Goal: Information Seeking & Learning: Check status

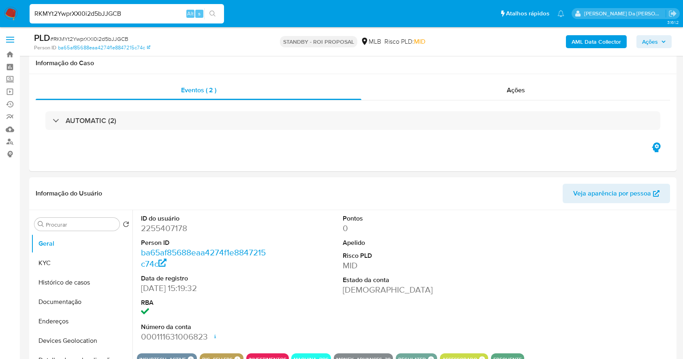
select select "10"
click at [86, 15] on input "RKMYt2YwprXXl0i2d5bJJGCB" at bounding box center [127, 14] width 194 height 11
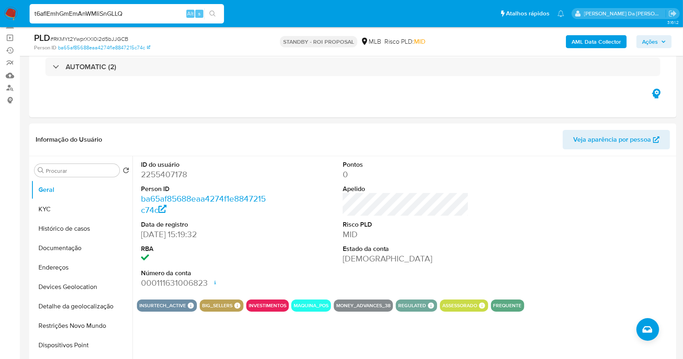
scroll to position [54, 0]
type input "t6aflEmhGmEmAnWMIiSnGLLQ"
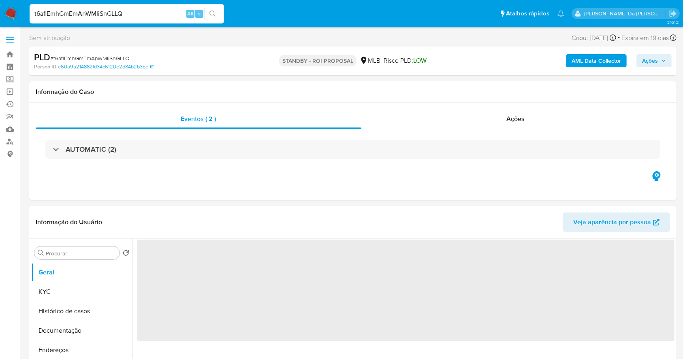
select select "10"
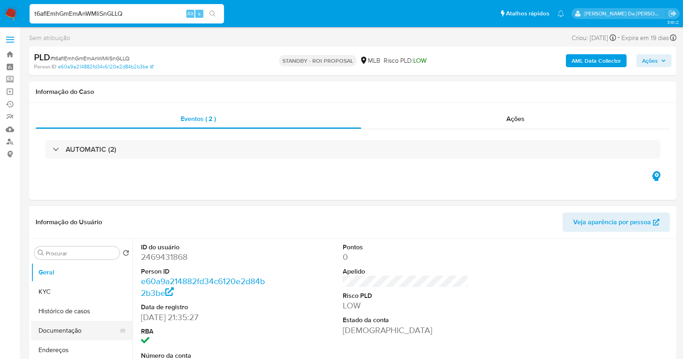
click at [72, 333] on button "Documentação" at bounding box center [78, 330] width 95 height 19
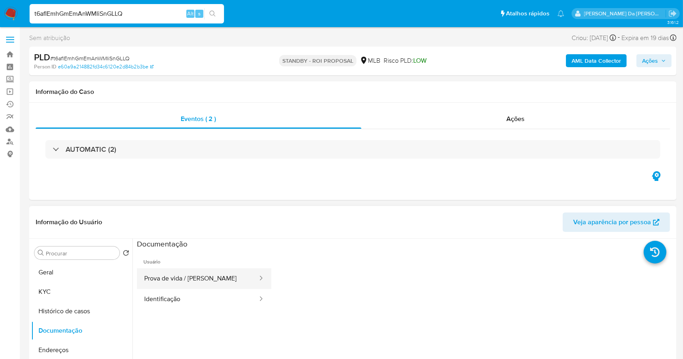
click at [186, 273] on button "Prova de vida / [PERSON_NAME]" at bounding box center [198, 279] width 122 height 21
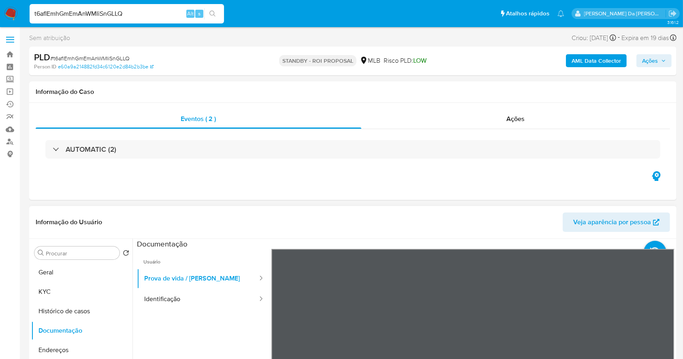
scroll to position [26, 0]
click at [220, 294] on button "Identificação" at bounding box center [198, 299] width 122 height 21
click at [87, 314] on button "Histórico de casos" at bounding box center [78, 311] width 95 height 19
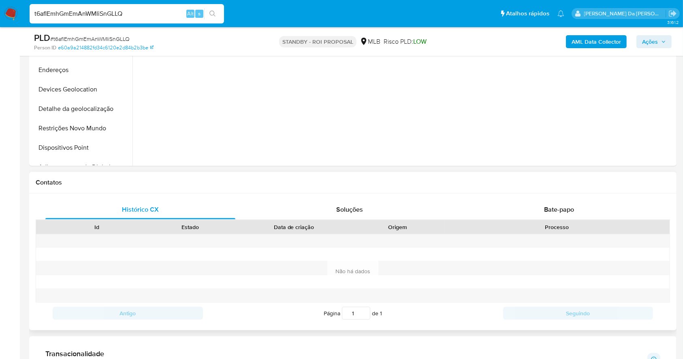
scroll to position [324, 0]
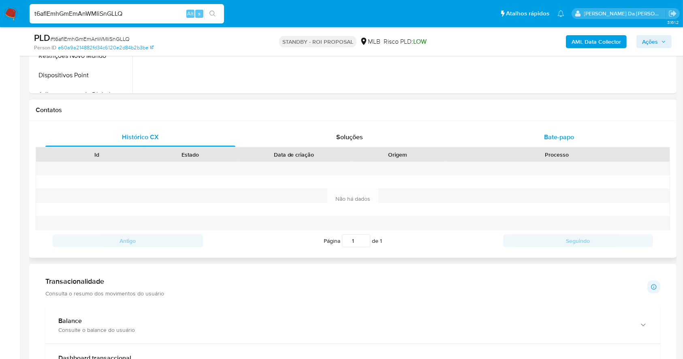
click at [554, 143] on div "Bate-papo" at bounding box center [559, 137] width 190 height 19
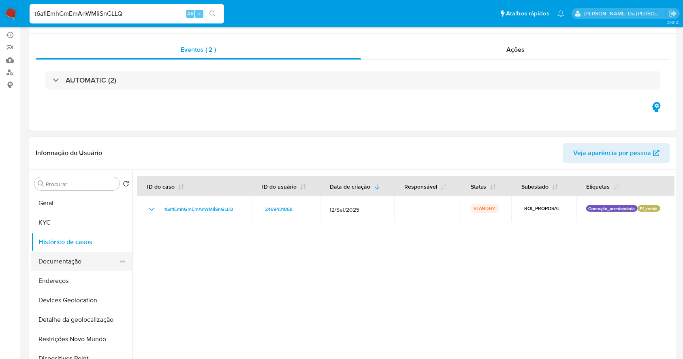
scroll to position [0, 0]
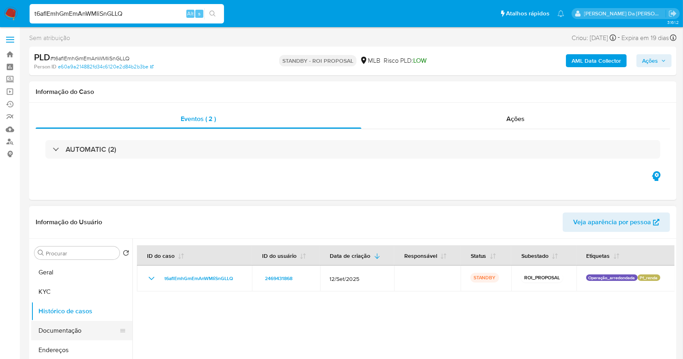
click at [70, 332] on button "Documentação" at bounding box center [78, 330] width 95 height 19
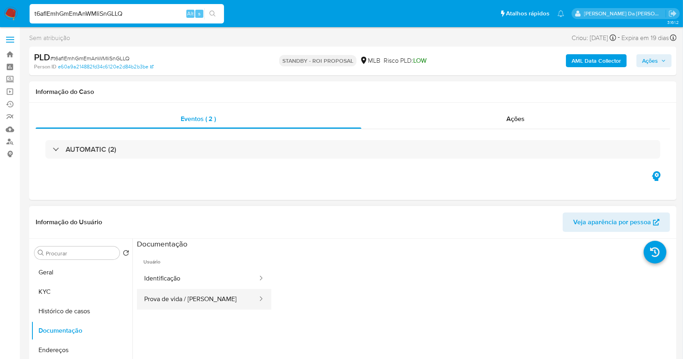
click at [209, 293] on button "Prova de vida / [PERSON_NAME]" at bounding box center [198, 299] width 122 height 21
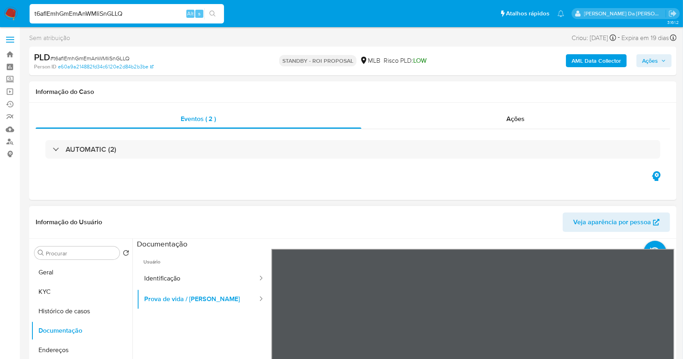
scroll to position [26, 0]
